Goal: Navigation & Orientation: Find specific page/section

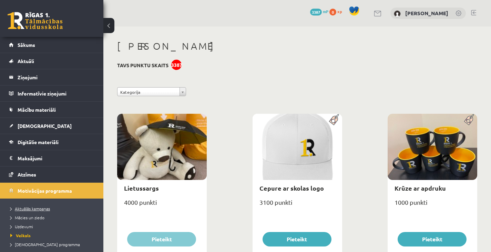
click at [41, 210] on span "Aktuālās kampaņas" at bounding box center [30, 209] width 40 height 6
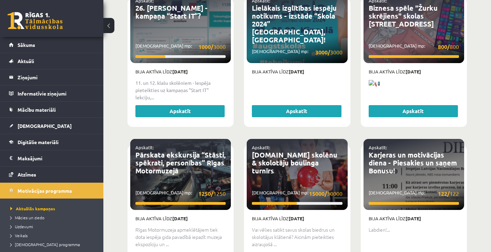
scroll to position [1225, 0]
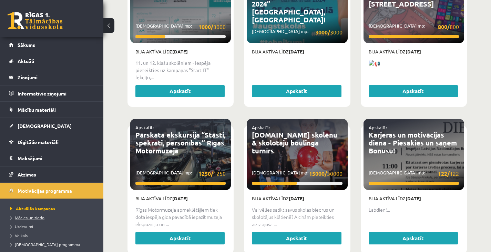
click at [24, 216] on span "Mācies un ziedo" at bounding box center [27, 218] width 34 height 6
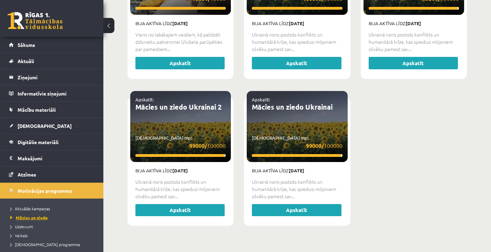
scroll to position [823, 0]
click at [29, 226] on span "Uzdevumi" at bounding box center [21, 227] width 23 height 6
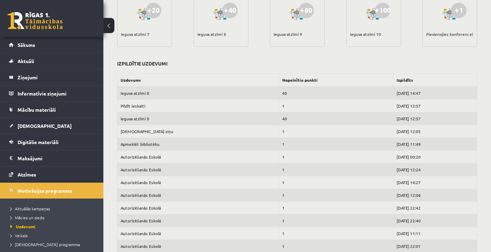
scroll to position [231, 0]
click at [60, 45] on link "Sākums" at bounding box center [52, 45] width 86 height 16
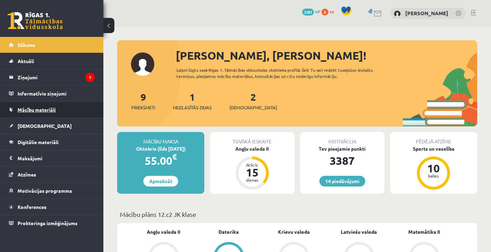
click at [34, 114] on link "Mācību materiāli" at bounding box center [52, 110] width 86 height 16
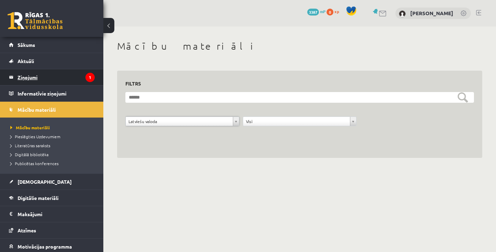
click at [76, 77] on legend "Ziņojumi 1" at bounding box center [56, 77] width 77 height 16
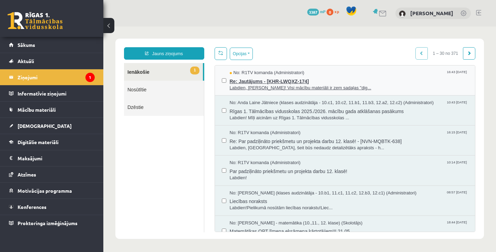
click at [275, 75] on span "No: R1TV komanda (Administratori)" at bounding box center [267, 73] width 75 height 7
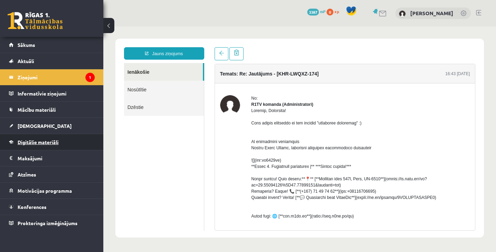
click at [45, 139] on link "Digitālie materiāli" at bounding box center [52, 142] width 86 height 16
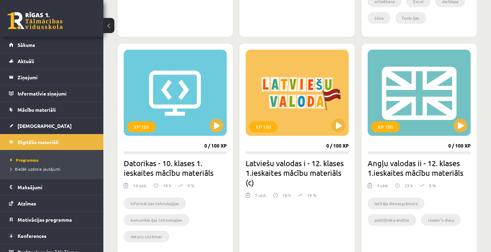
scroll to position [865, 0]
